Goal: Task Accomplishment & Management: Use online tool/utility

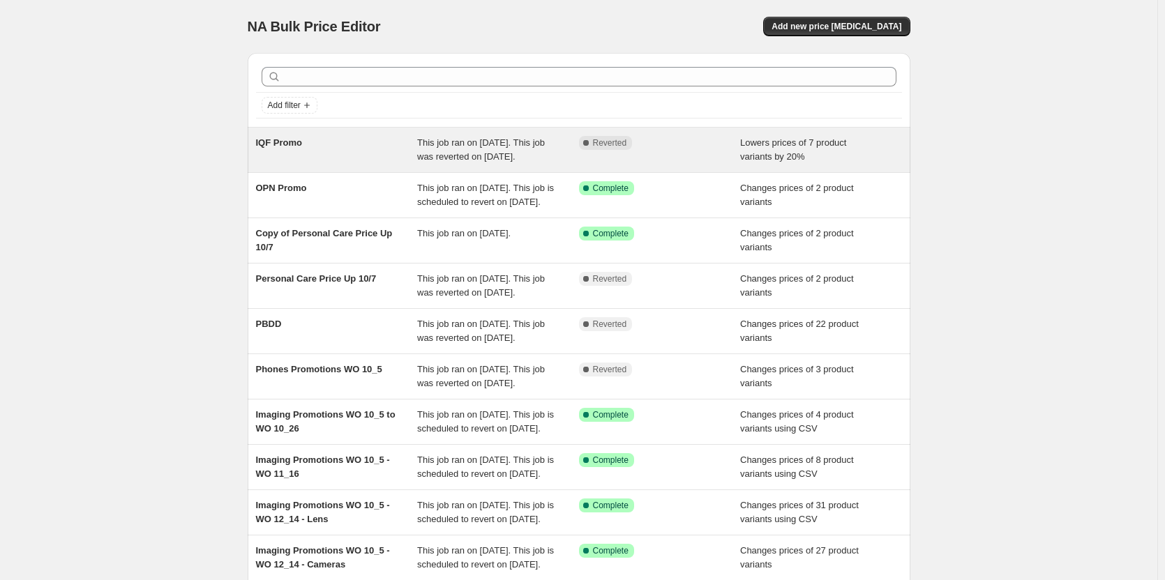
click at [329, 164] on div "IQF Promo" at bounding box center [337, 150] width 162 height 28
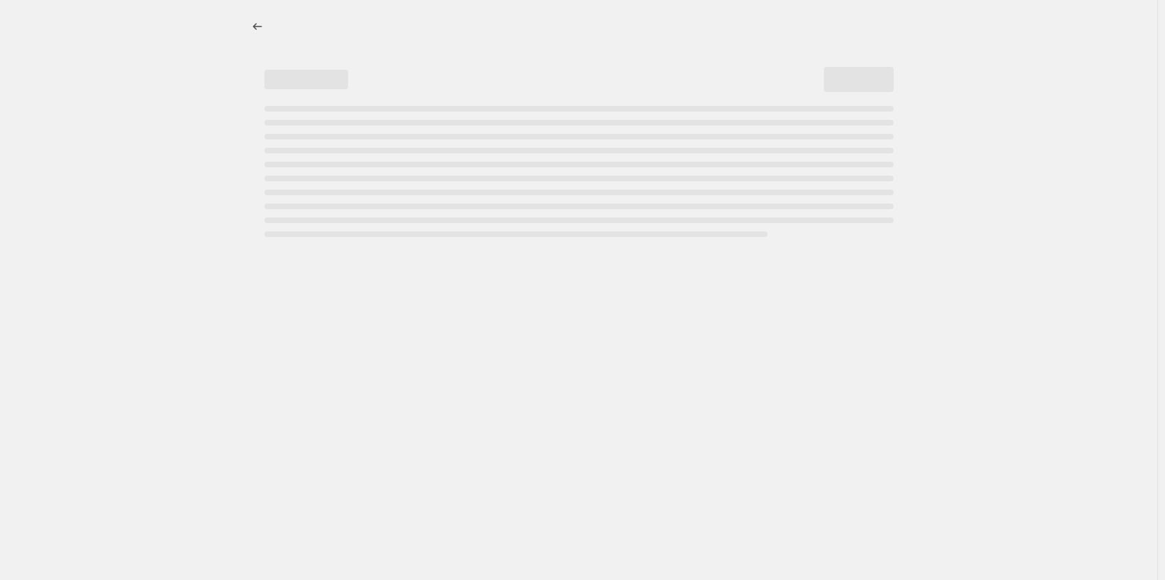
select select "percentage"
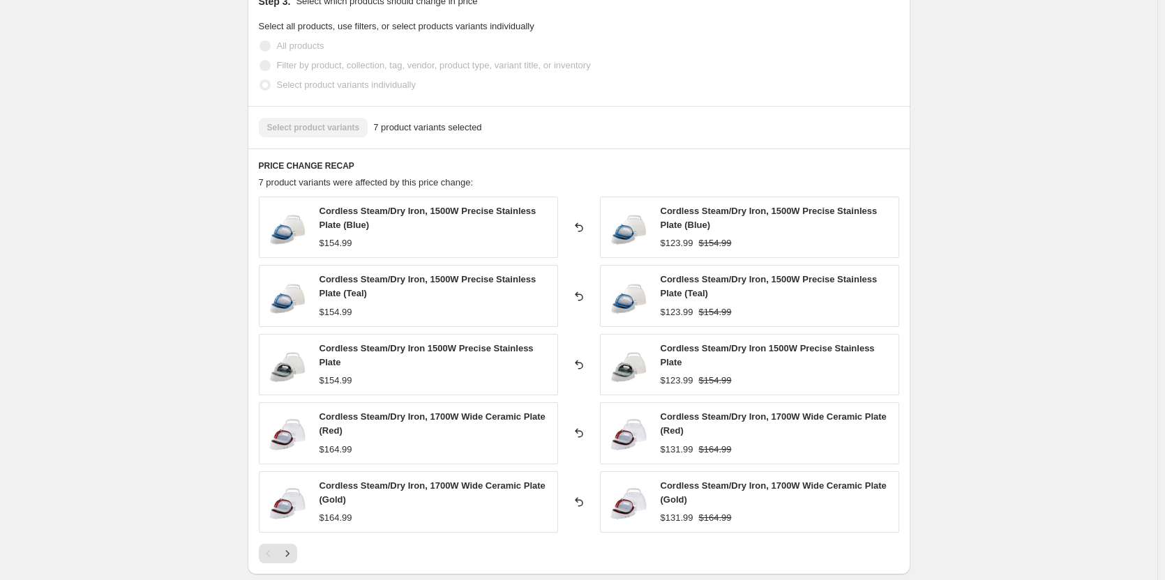
scroll to position [837, 0]
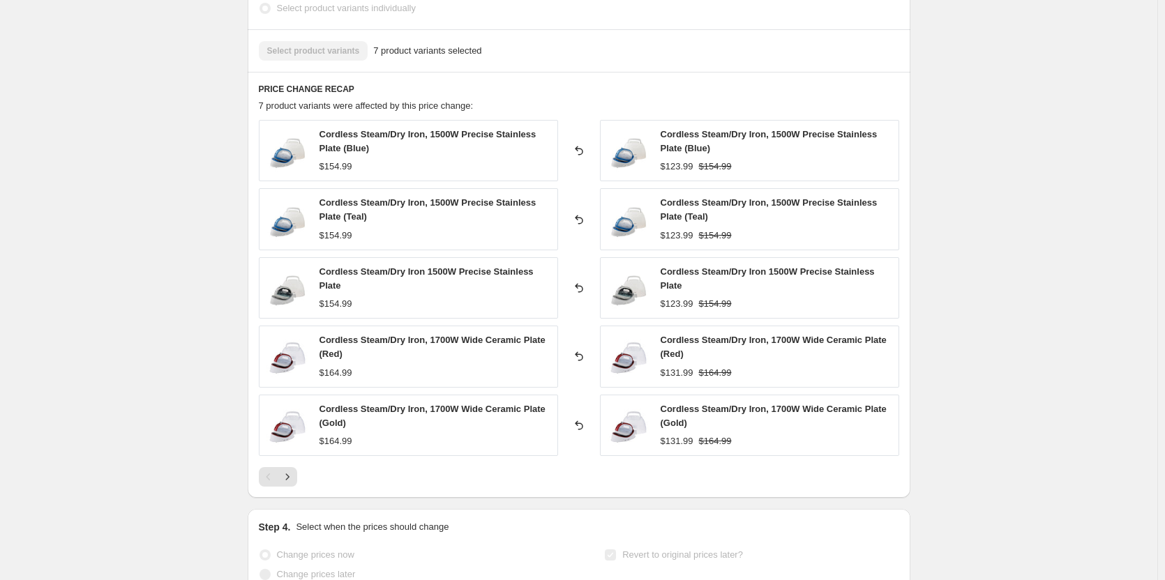
click at [384, 133] on span "Cordless Steam/Dry Iron, 1500W Precise Stainless Plate (Blue)" at bounding box center [427, 141] width 217 height 24
copy span "Cordless Steam/Dry Iron, 1500W Precise Stainless Plate (Blue)"
click at [345, 133] on span "Cordless Steam/Dry Iron, 1500W Precise Stainless Plate (Blue)" at bounding box center [427, 141] width 217 height 24
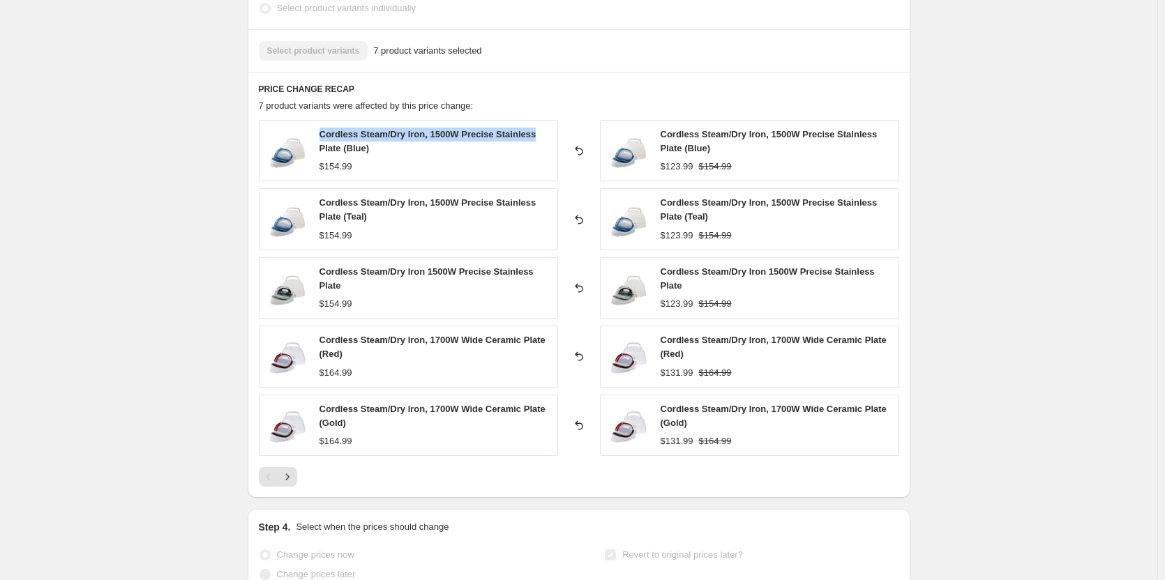
drag, startPoint x: 322, startPoint y: 131, endPoint x: 539, endPoint y: 132, distance: 217.6
click at [539, 132] on div "Cordless Steam/Dry Iron, 1500W Precise Stainless Plate (Blue) $154.99" at bounding box center [408, 150] width 299 height 61
copy span "Cordless Steam/Dry Iron, 1500W Precise Stainless"
click at [400, 142] on div "Cordless Steam/Dry Iron, 1500W Precise Stainless Plate (Blue)" at bounding box center [434, 142] width 231 height 28
drag, startPoint x: 488, startPoint y: 139, endPoint x: 321, endPoint y: 137, distance: 166.7
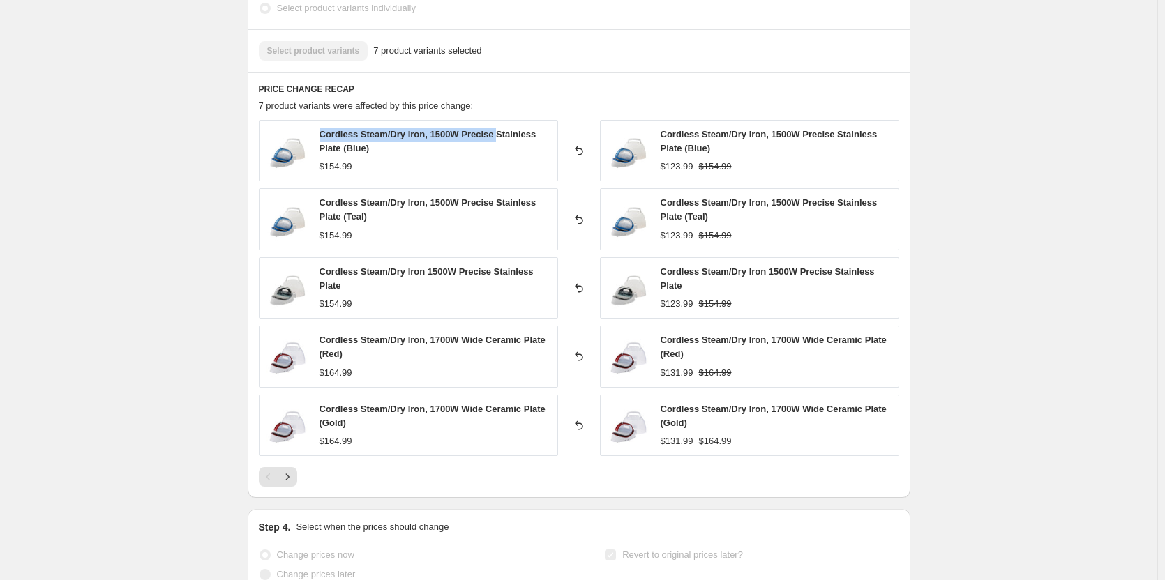
click at [321, 137] on div "Cordless Steam/Dry Iron, 1500W Precise Stainless Plate (Blue) $154.99" at bounding box center [408, 150] width 299 height 61
copy span "Cordless Steam/Dry Iron, 1500W Precise"
click at [323, 270] on span "Cordless Steam/Dry Iron 1500W Precise Stainless Plate" at bounding box center [426, 278] width 214 height 24
click at [386, 280] on div "Cordless Steam/Dry Iron 1500W Precise Stainless Plate" at bounding box center [434, 279] width 231 height 28
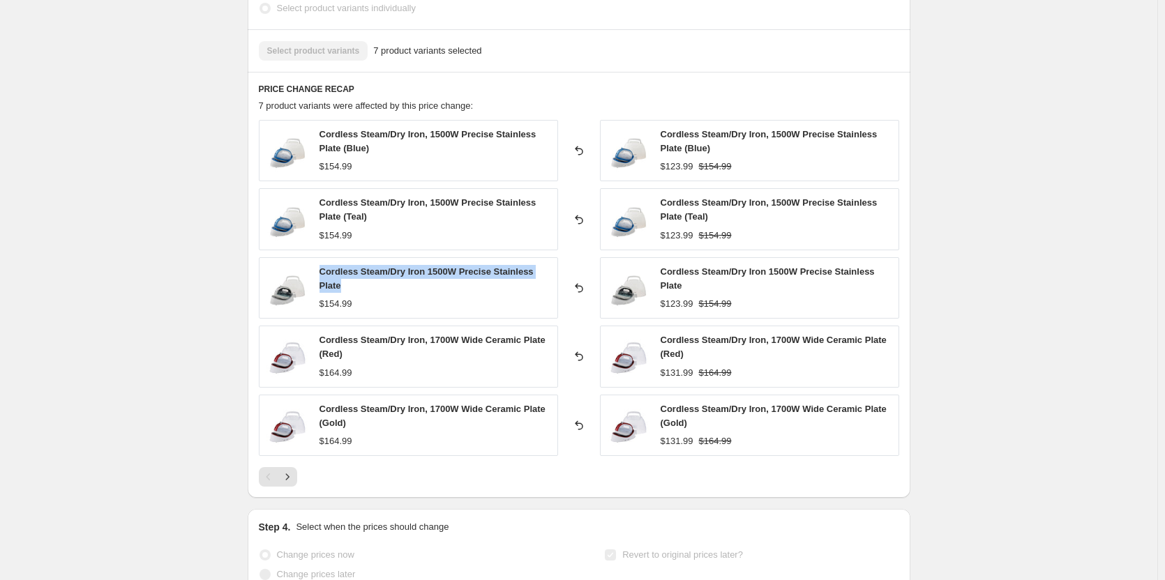
drag, startPoint x: 320, startPoint y: 275, endPoint x: 349, endPoint y: 281, distance: 29.3
click at [349, 281] on div "Cordless Steam/Dry Iron 1500W Precise Stainless Plate $154.99" at bounding box center [408, 287] width 299 height 61
copy span "Cordless Steam/Dry Iron 1500W Precise Stainless Plate"
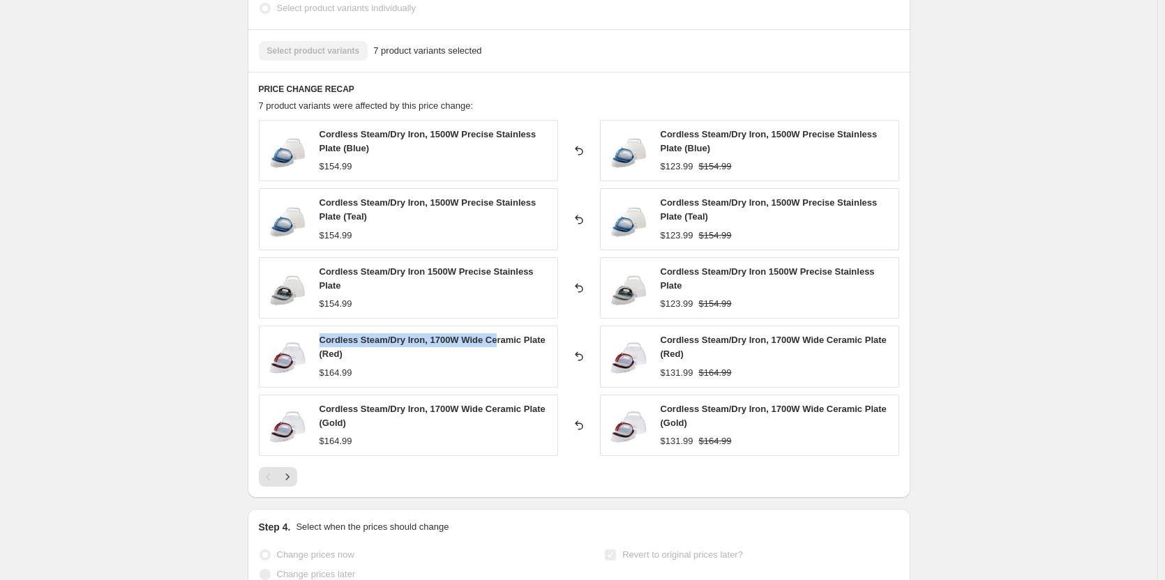
drag, startPoint x: 325, startPoint y: 338, endPoint x: 499, endPoint y: 343, distance: 173.8
click at [499, 343] on span "Cordless Steam/Dry Iron, 1700W Wide Ceramic Plate (Red)" at bounding box center [432, 347] width 226 height 24
copy span "Cordless Steam/Dry Iron, 1700W Wide Ce"
click at [377, 433] on div "Cordless Steam/Dry Iron, 1700W Wide Ceramic Plate (Gold) $164.99" at bounding box center [434, 425] width 231 height 46
click at [294, 474] on icon "Next" at bounding box center [287, 477] width 14 height 14
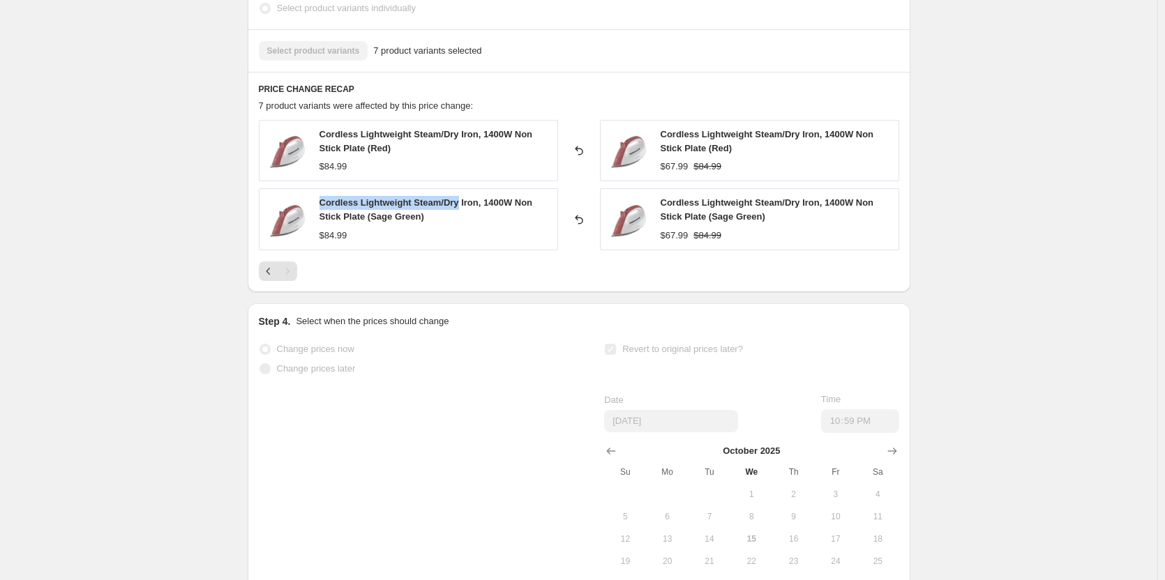
drag, startPoint x: 324, startPoint y: 206, endPoint x: 460, endPoint y: 203, distance: 136.1
click at [460, 203] on span "Cordless Lightweight Steam/Dry Iron, 1400W Non Stick Plate (Sage Green)" at bounding box center [425, 209] width 213 height 24
copy span "Cordless Lightweight Steam/Dry"
